Goal: Task Accomplishment & Management: Manage account settings

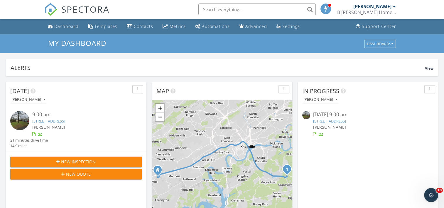
click at [60, 121] on link "[STREET_ADDRESS]" at bounding box center [48, 120] width 33 height 5
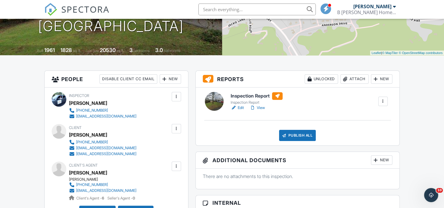
click at [241, 108] on link "Edit" at bounding box center [237, 108] width 13 height 6
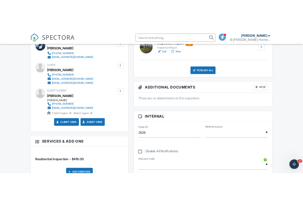
scroll to position [191, 0]
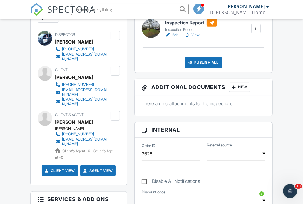
click at [175, 38] on link "Edit" at bounding box center [171, 35] width 13 height 6
